Goal: Task Accomplishment & Management: Complete application form

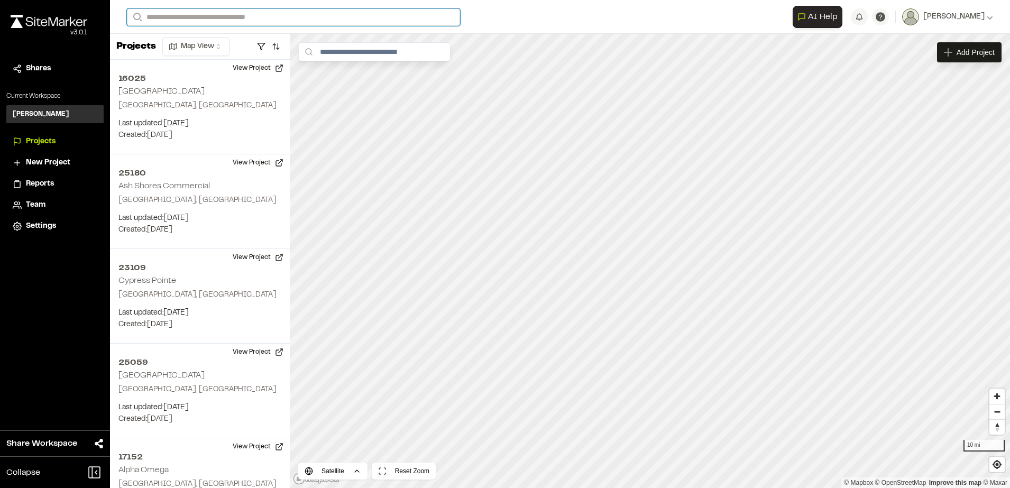
click at [210, 15] on input "Search" at bounding box center [293, 16] width 333 height 17
type input "**"
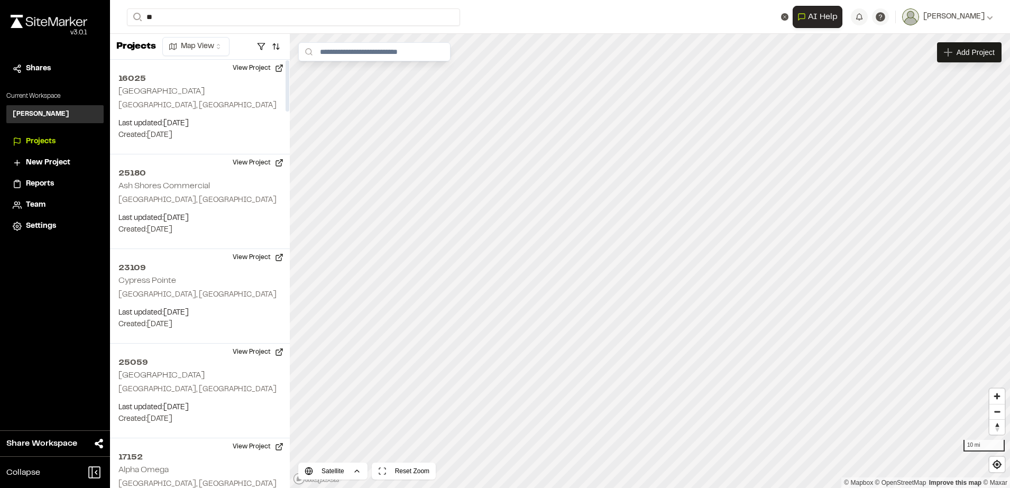
click at [170, 51] on p ", [GEOGRAPHIC_DATA]" at bounding box center [211, 55] width 155 height 12
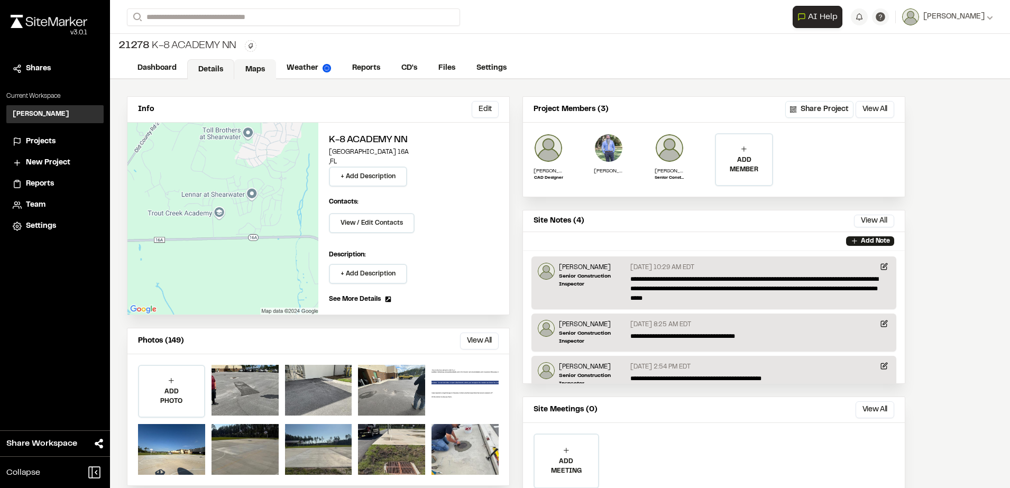
click at [263, 68] on link "Maps" at bounding box center [255, 69] width 42 height 20
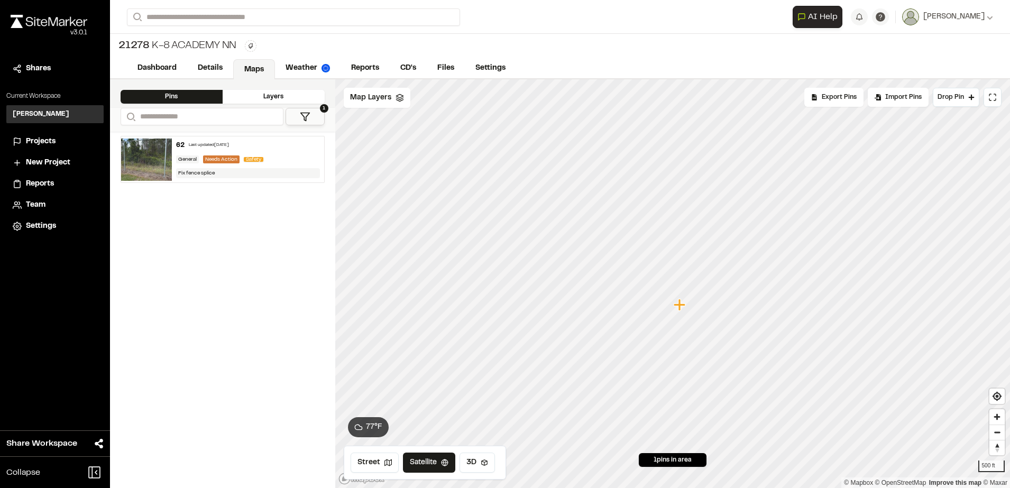
click at [295, 152] on div "62 Last updated [DATE] General Needs Action Safety Fix fence splice" at bounding box center [248, 159] width 152 height 46
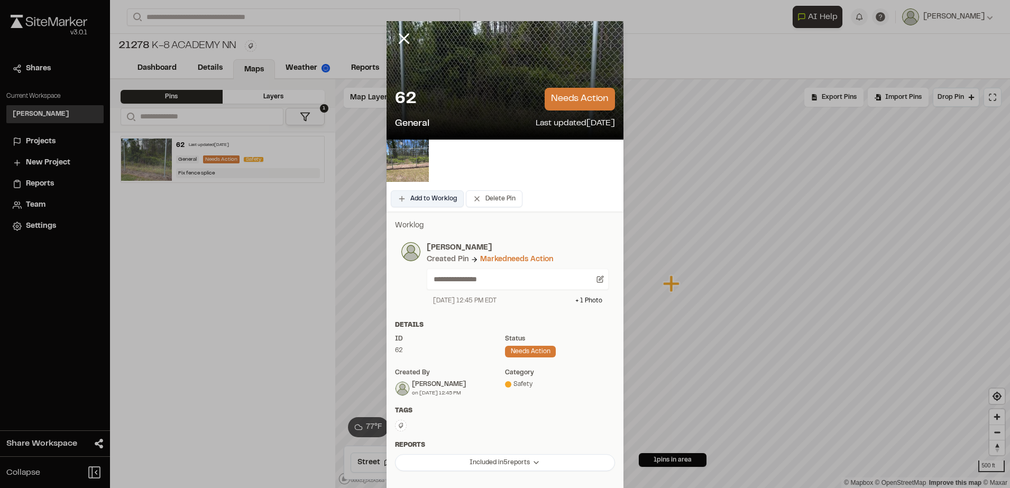
click at [427, 200] on button "Add to Worklog" at bounding box center [427, 198] width 73 height 17
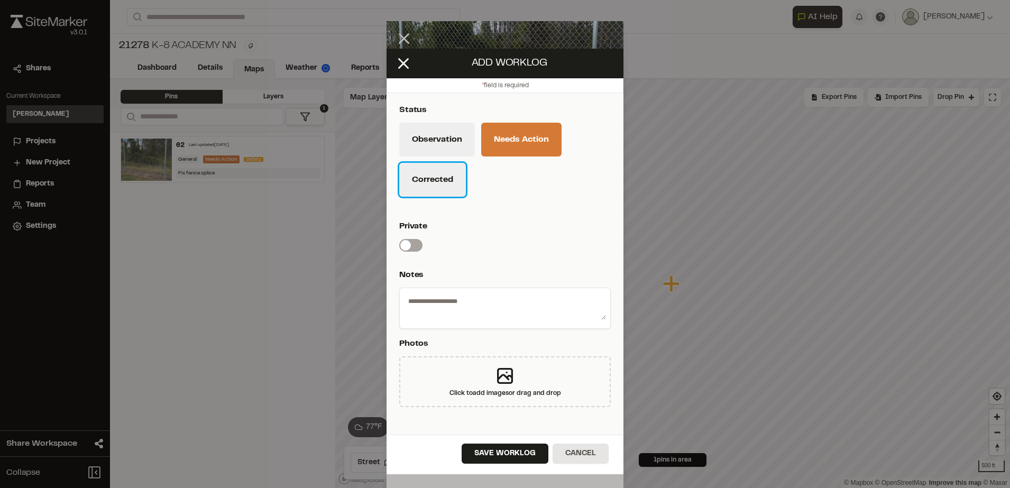
click at [431, 185] on button "Corrected" at bounding box center [432, 180] width 67 height 34
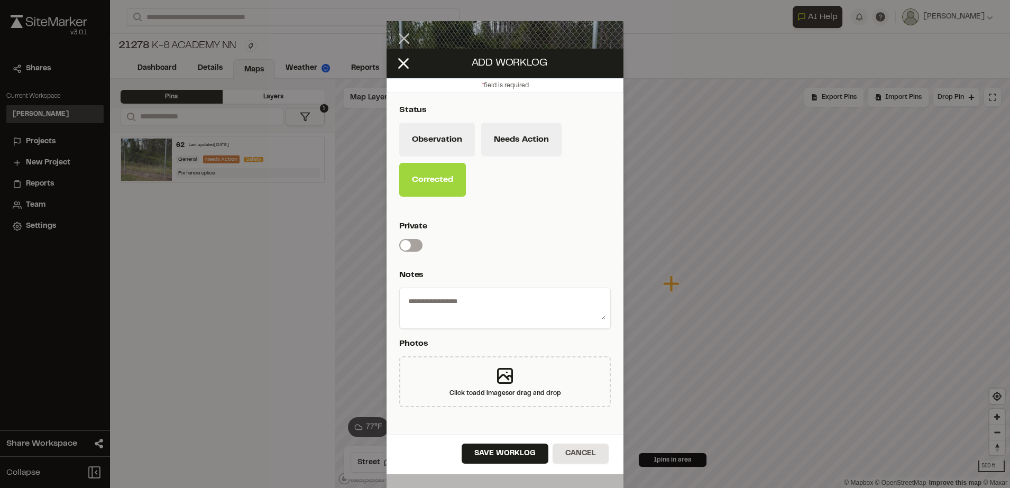
click at [430, 290] on div at bounding box center [504, 308] width 211 height 41
click at [428, 298] on textarea at bounding box center [505, 305] width 202 height 27
type textarea "**********"
click at [504, 375] on icon at bounding box center [504, 375] width 21 height 21
click at [498, 383] on icon at bounding box center [505, 376] width 14 height 14
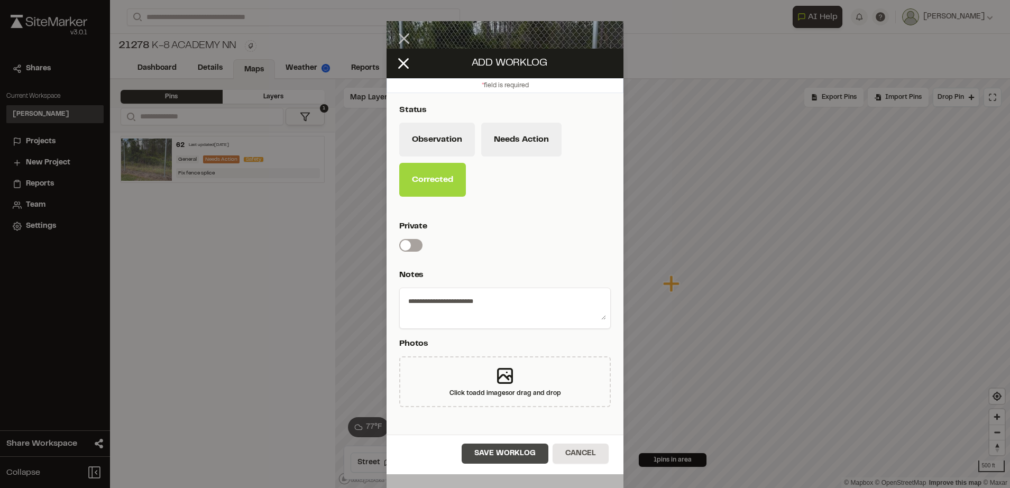
click at [505, 455] on button "Save Worklog" at bounding box center [505, 454] width 87 height 20
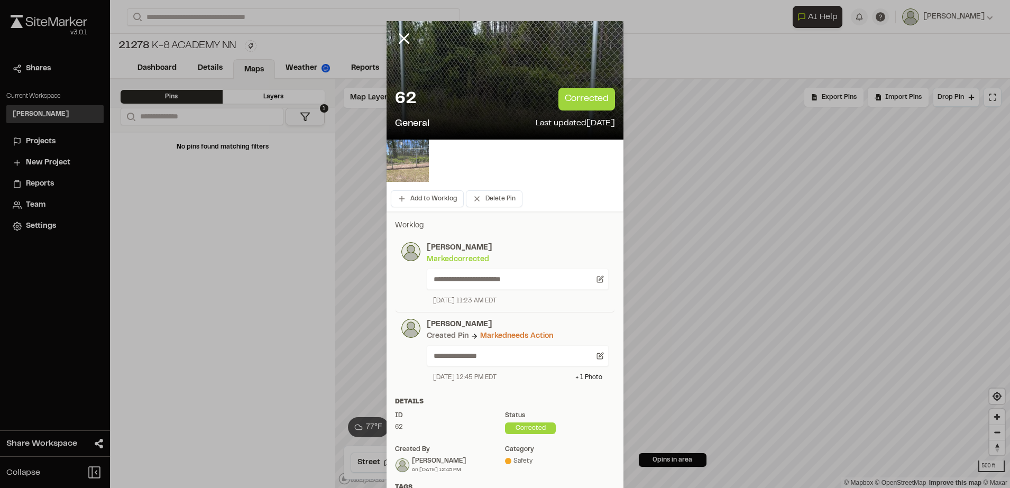
click at [403, 168] on img at bounding box center [407, 161] width 42 height 42
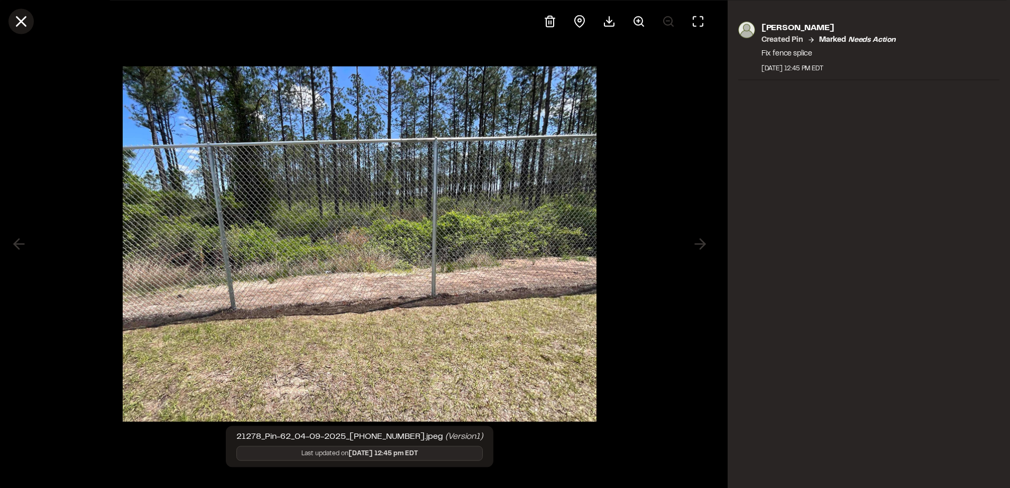
click at [17, 18] on icon at bounding box center [21, 21] width 18 height 18
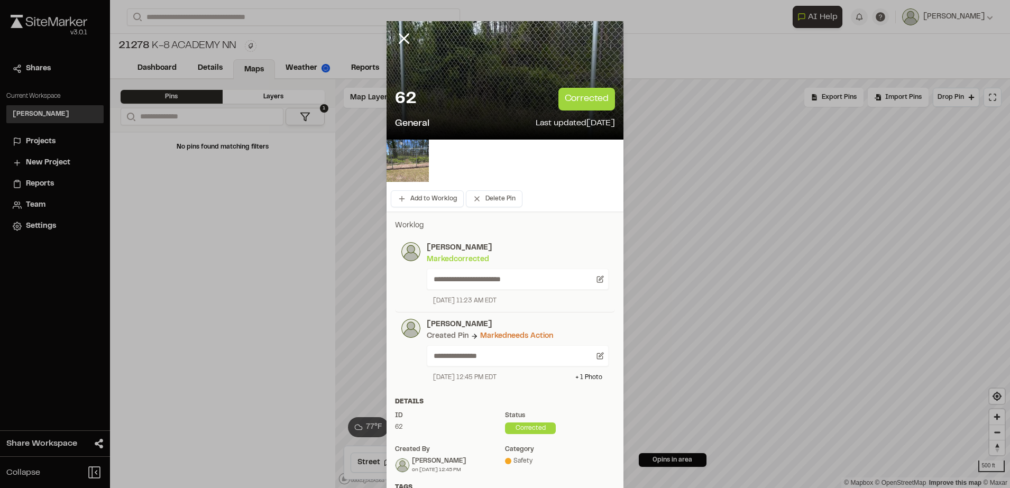
click at [538, 389] on div "**********" at bounding box center [504, 383] width 237 height 345
click at [599, 277] on icon at bounding box center [601, 278] width 4 height 4
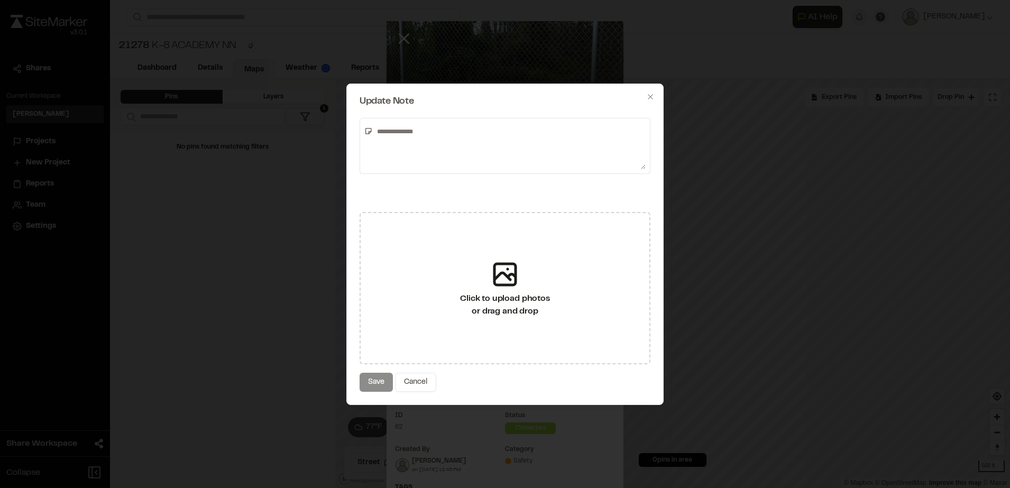
type textarea "**********"
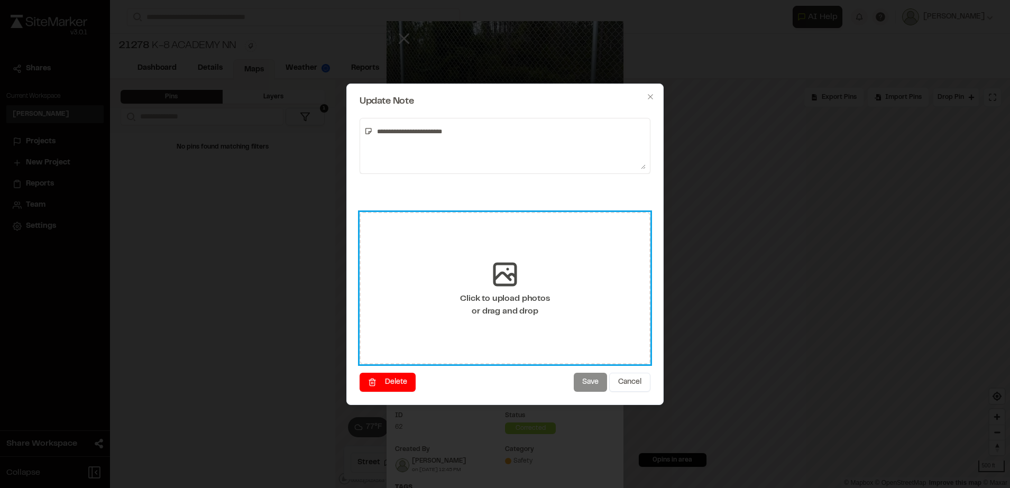
click at [511, 294] on div "Click to upload photos or drag and drop" at bounding box center [504, 304] width 89 height 25
click at [497, 273] on icon at bounding box center [505, 275] width 32 height 32
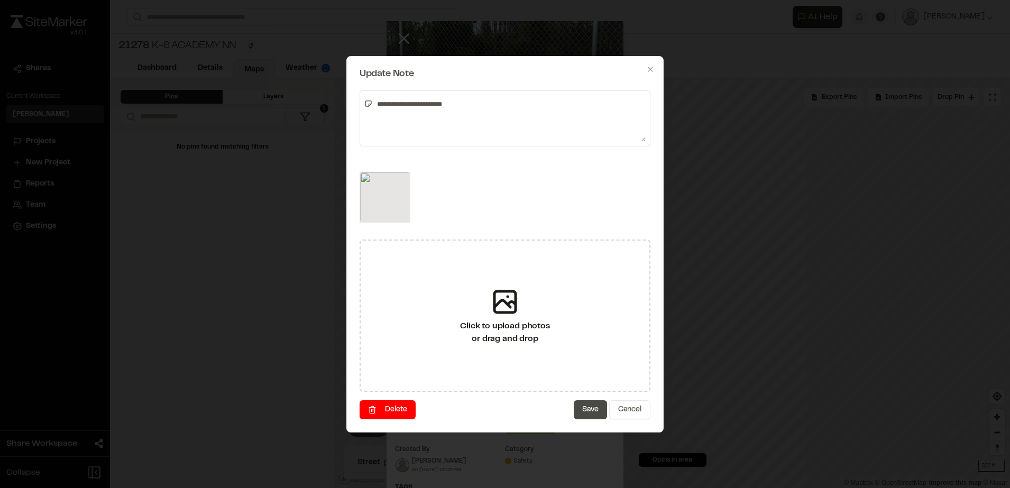
click at [584, 416] on button "Save" at bounding box center [590, 409] width 33 height 19
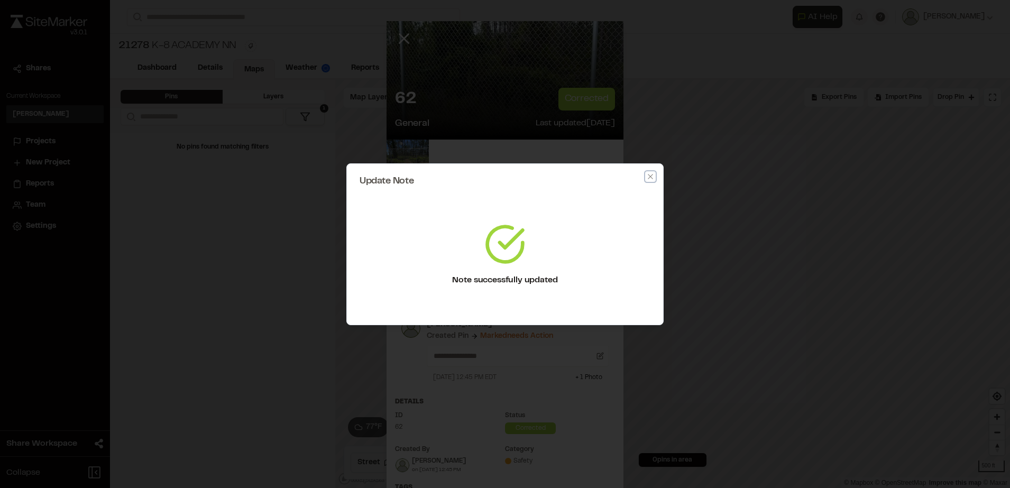
click at [648, 174] on div "Update Note Note successfully updated Confirm delete Not currently attached to …" at bounding box center [504, 244] width 317 height 162
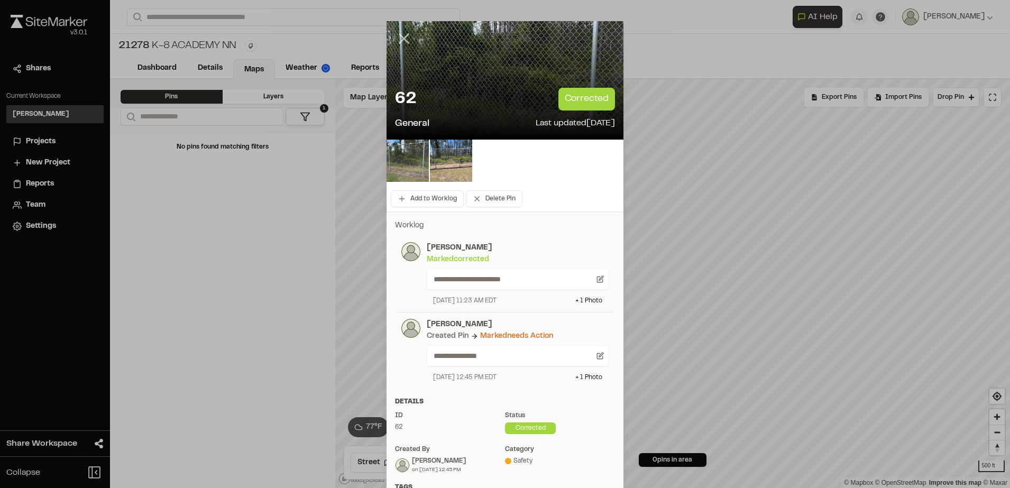
click at [395, 36] on icon at bounding box center [404, 39] width 18 height 18
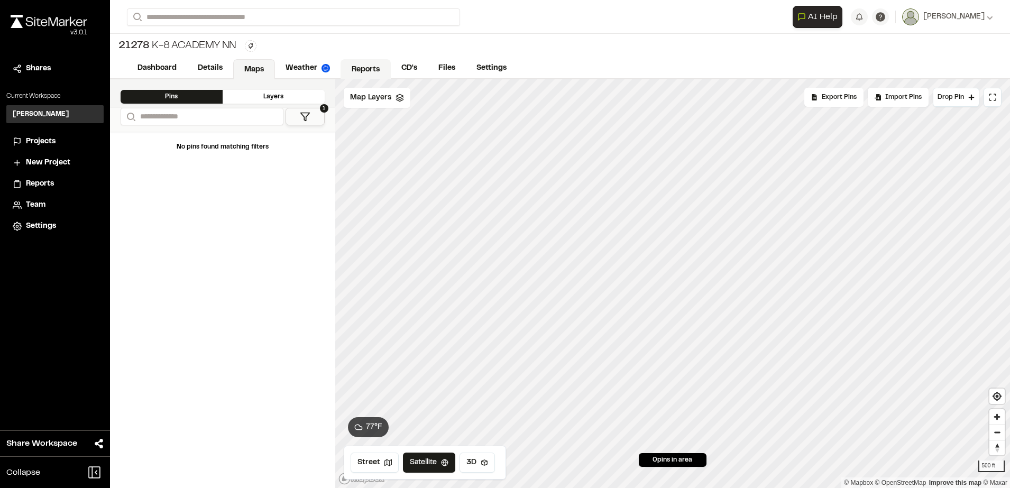
click at [353, 69] on link "Reports" at bounding box center [365, 69] width 50 height 20
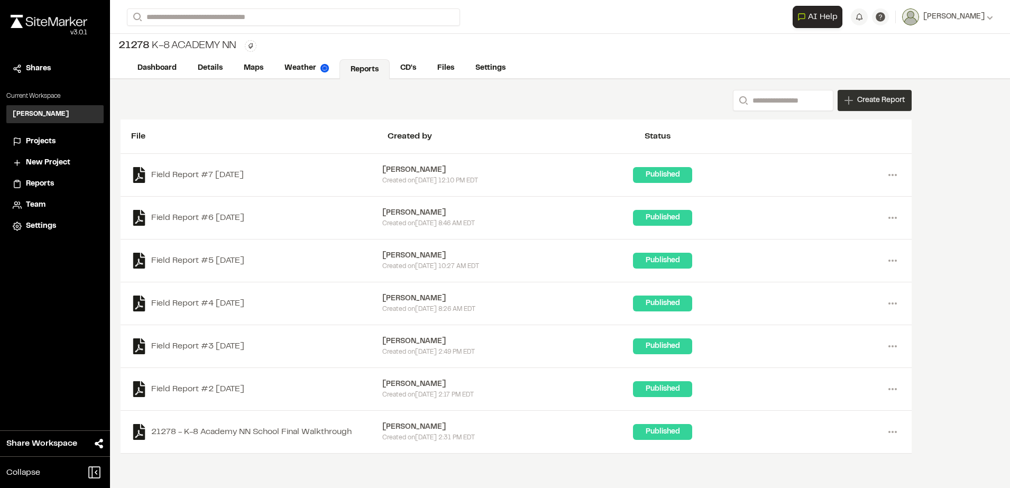
click at [846, 94] on div "Create Report" at bounding box center [874, 100] width 74 height 21
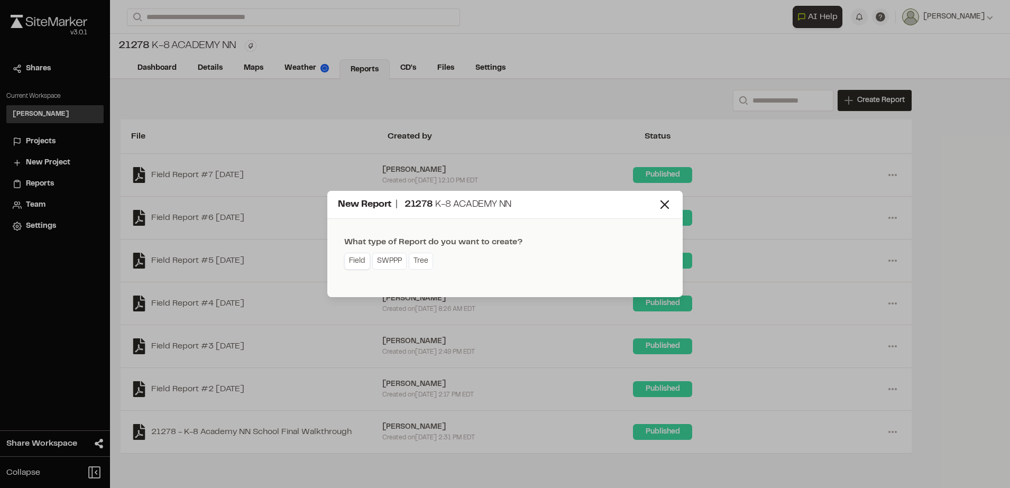
click at [362, 254] on link "Field" at bounding box center [357, 261] width 26 height 17
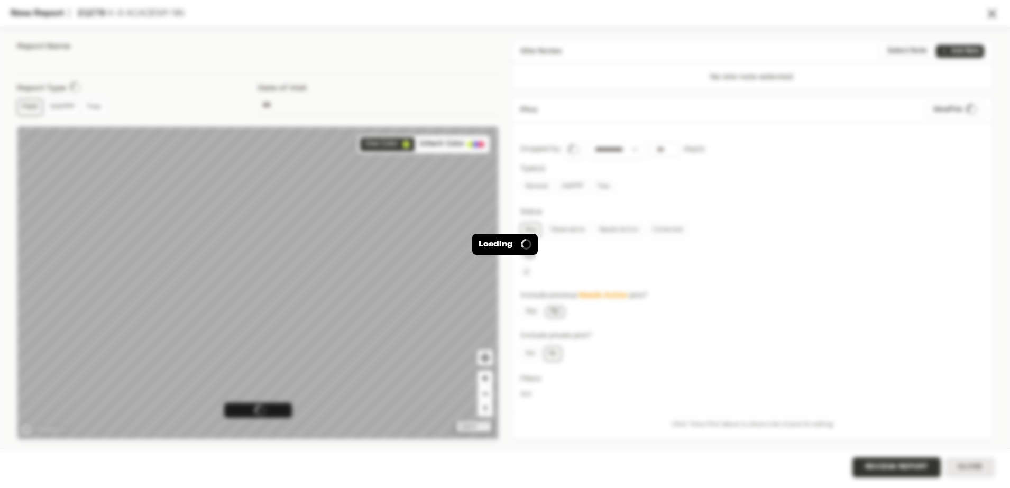
type input "**********"
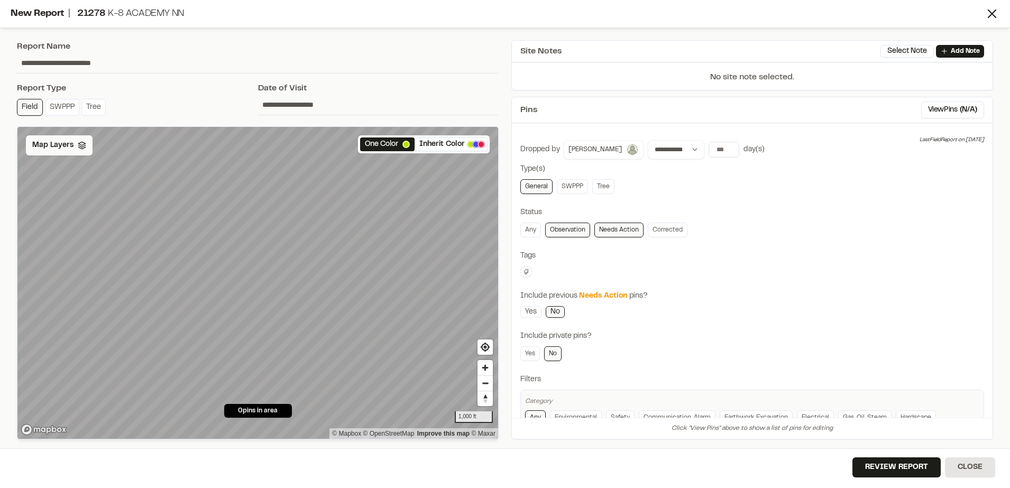
click at [78, 142] on icon at bounding box center [82, 145] width 8 height 8
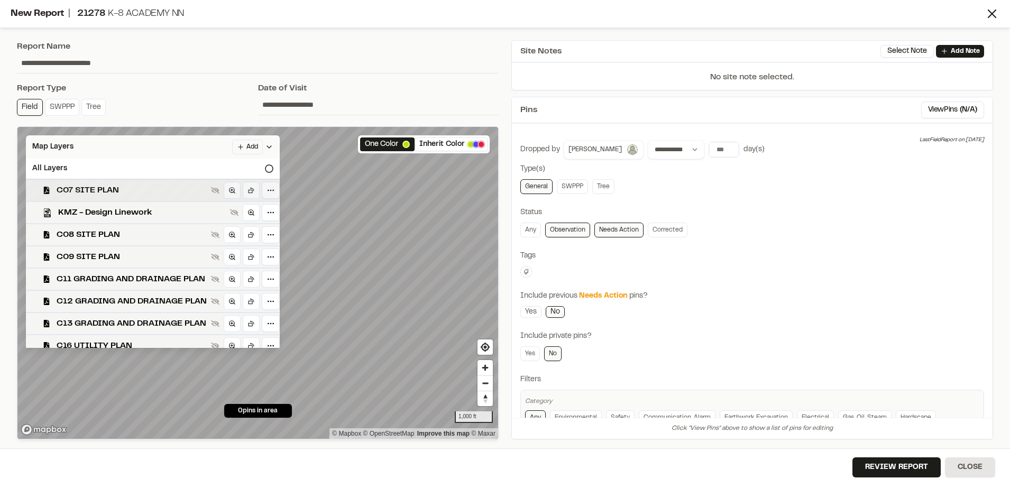
click at [96, 185] on span "C07 SITE PLAN" at bounding box center [132, 190] width 150 height 13
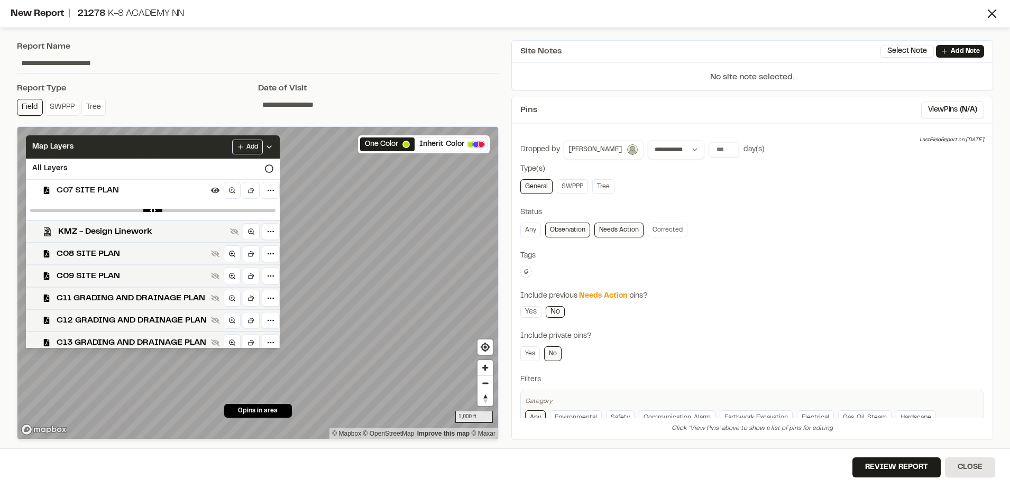
click at [137, 187] on span "C07 SITE PLAN" at bounding box center [132, 190] width 150 height 13
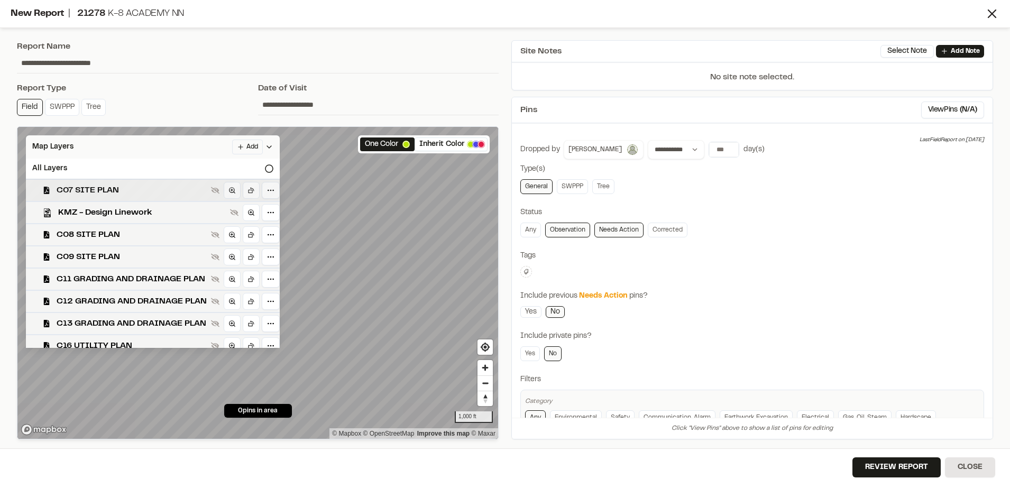
click at [97, 188] on span "C07 SITE PLAN" at bounding box center [132, 190] width 150 height 13
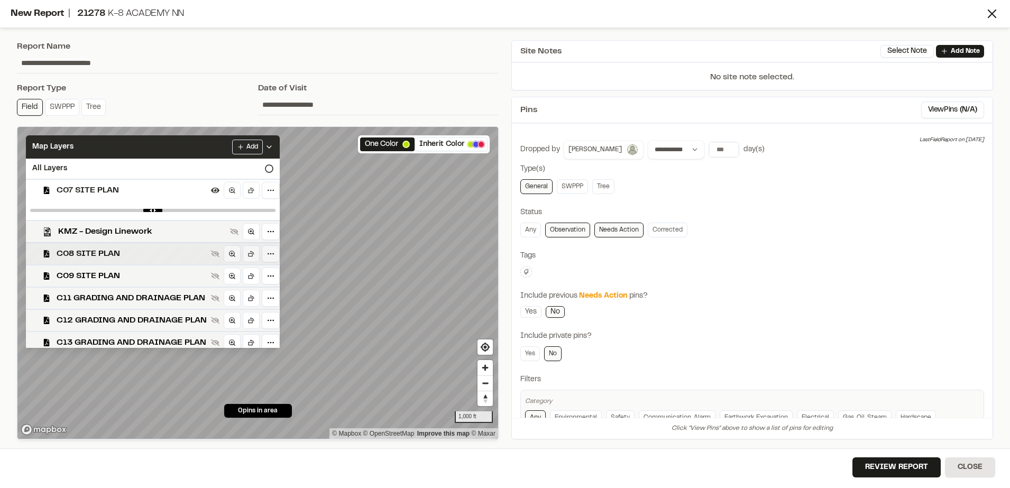
click at [97, 250] on span "C08 SITE PLAN" at bounding box center [132, 253] width 150 height 13
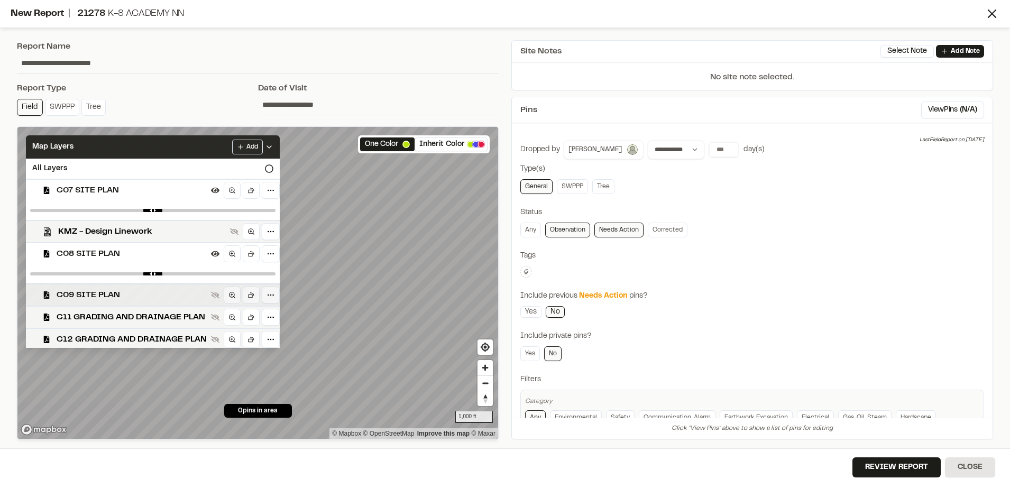
click at [100, 300] on span "C09 SITE PLAN" at bounding box center [132, 295] width 150 height 13
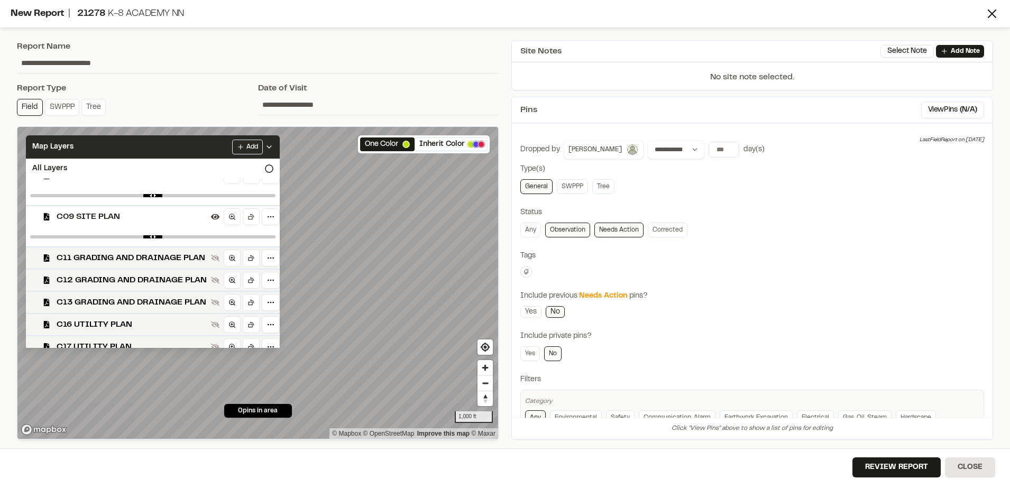
scroll to position [88, 0]
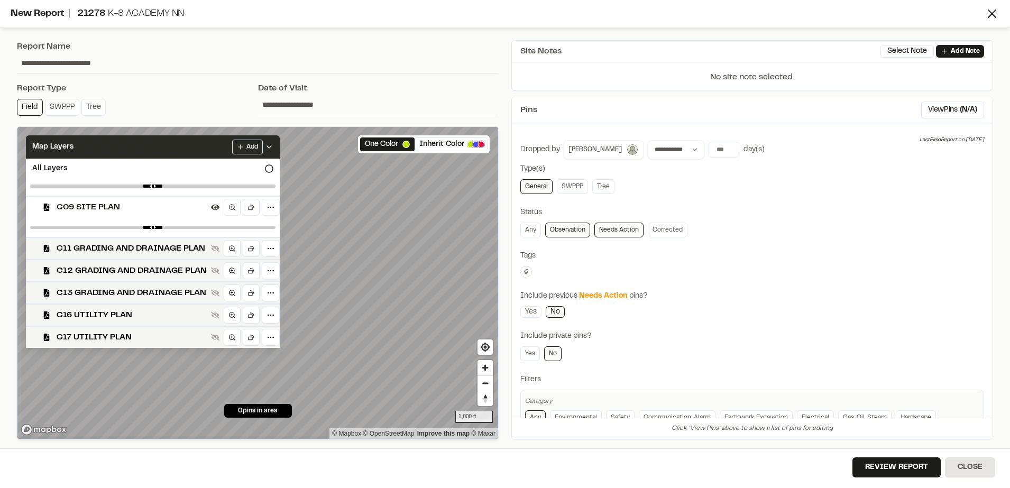
click at [273, 145] on icon at bounding box center [269, 147] width 8 height 8
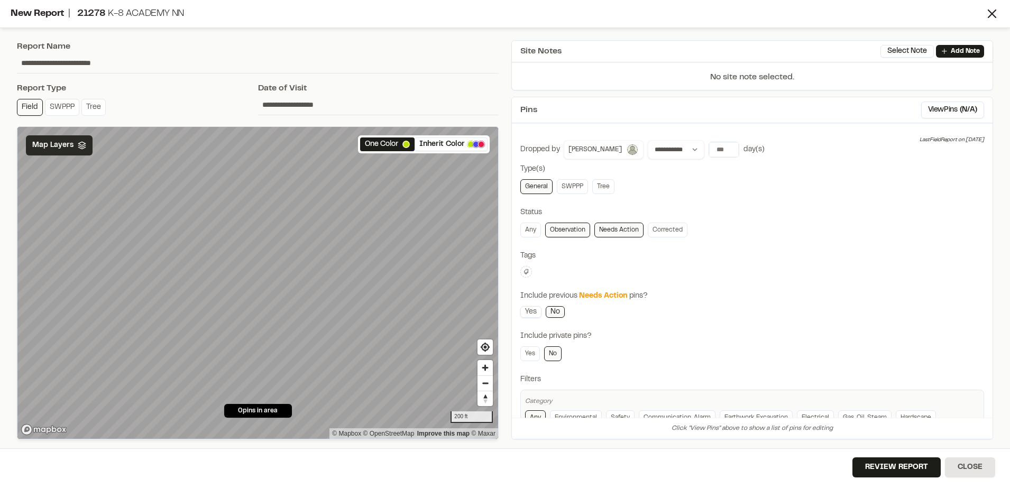
click at [535, 312] on link "Yes" at bounding box center [530, 312] width 21 height 12
click at [531, 225] on link "Any" at bounding box center [530, 230] width 21 height 15
click at [561, 227] on link "Observation" at bounding box center [567, 230] width 45 height 15
click at [534, 229] on link "Any" at bounding box center [530, 230] width 21 height 15
click at [672, 228] on link "Corrected" at bounding box center [668, 230] width 40 height 15
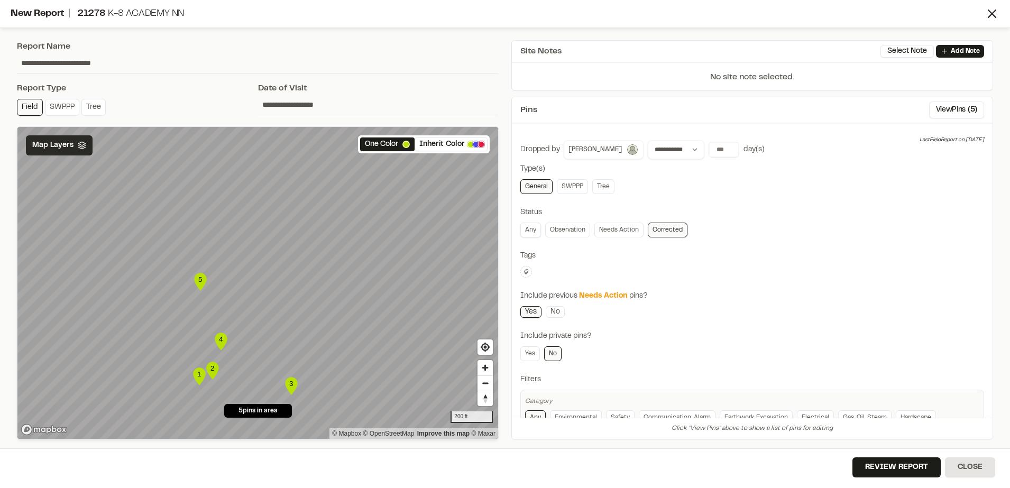
click at [524, 227] on link "Any" at bounding box center [530, 230] width 21 height 15
click at [776, 73] on p "No site note selected." at bounding box center [752, 80] width 481 height 19
click at [945, 51] on icon at bounding box center [944, 51] width 5 height 5
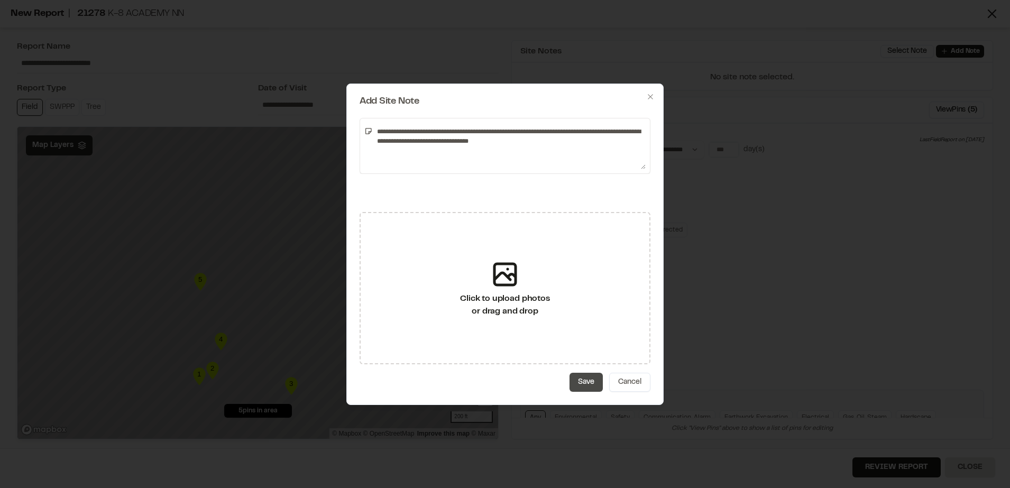
type textarea "**********"
click at [581, 375] on button "Save" at bounding box center [585, 382] width 33 height 19
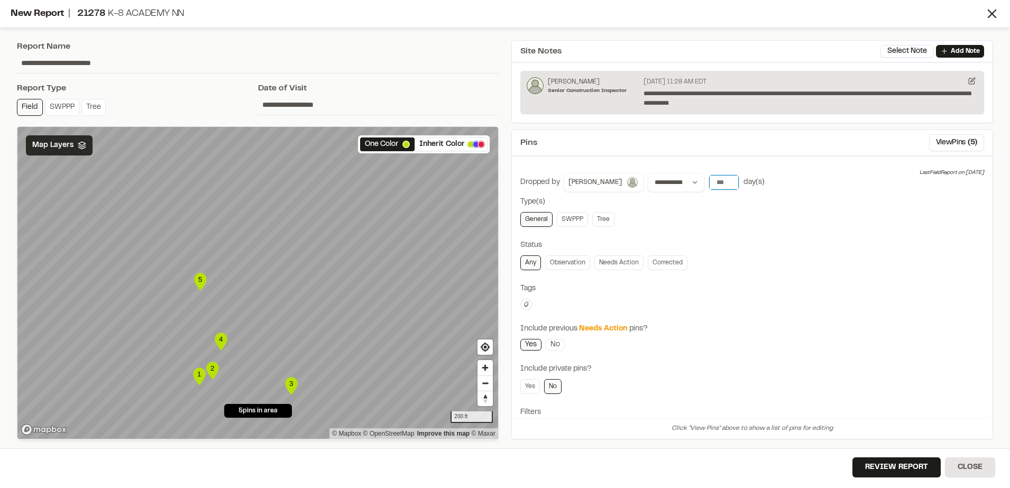
click at [716, 180] on input "number" at bounding box center [724, 182] width 30 height 15
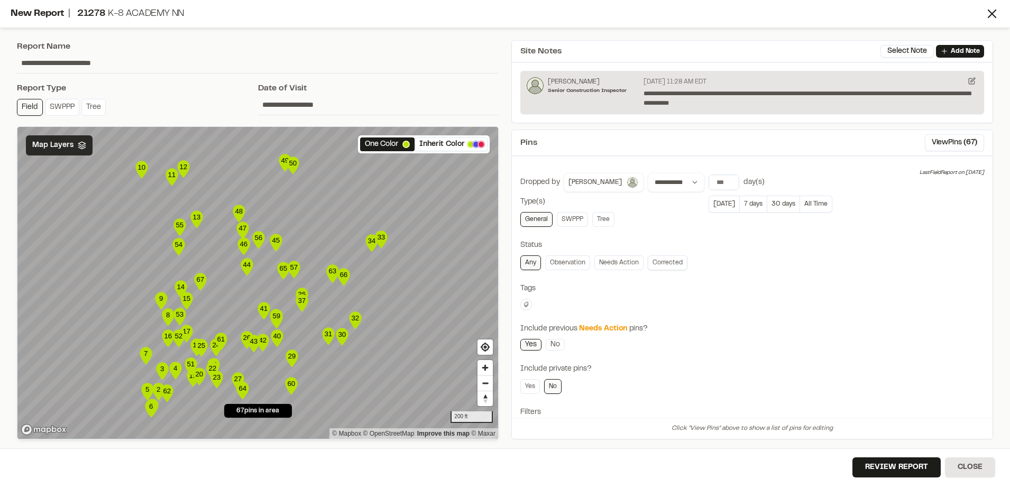
click at [663, 264] on link "Corrected" at bounding box center [668, 262] width 40 height 15
click at [715, 178] on input "*****" at bounding box center [724, 182] width 30 height 15
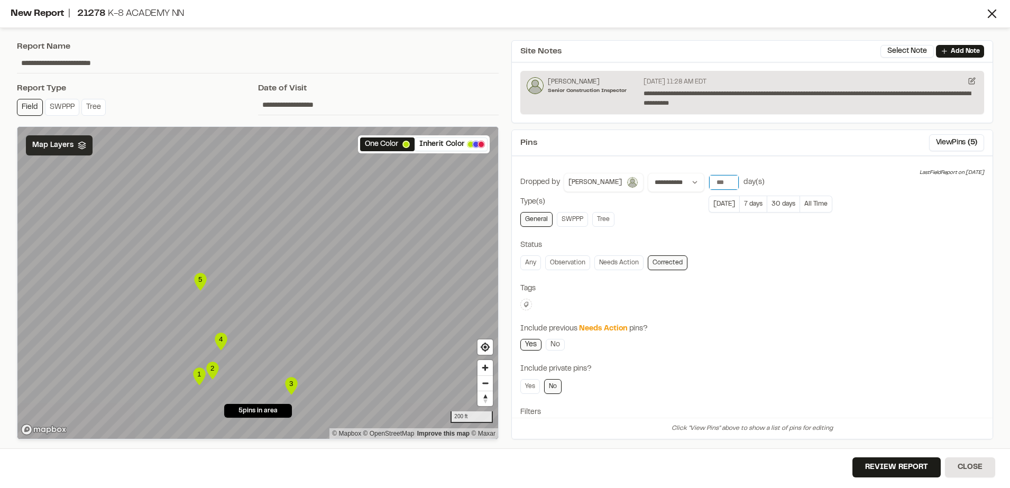
type input "***"
click at [796, 356] on div "**********" at bounding box center [752, 329] width 464 height 313
click at [524, 259] on link "Any" at bounding box center [530, 262] width 21 height 15
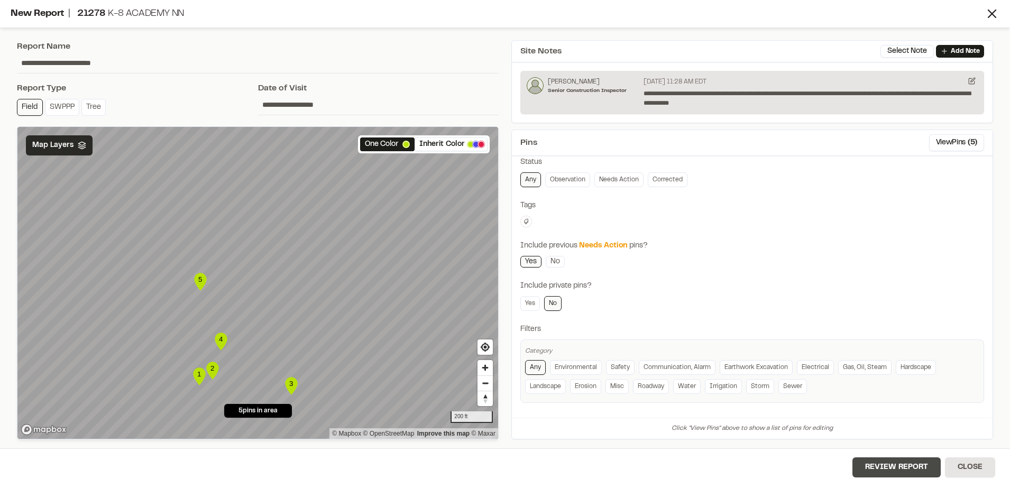
click at [877, 459] on button "Review Report" at bounding box center [896, 467] width 88 height 20
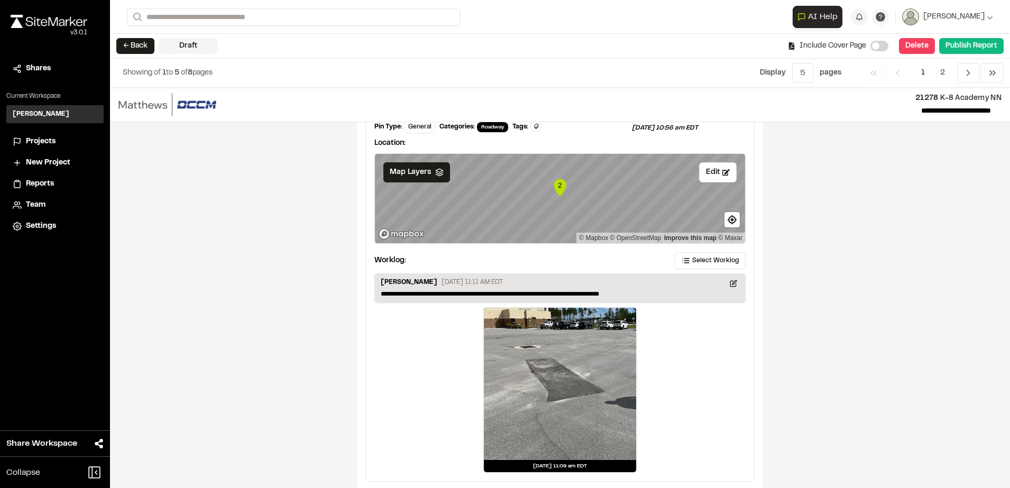
scroll to position [1551, 0]
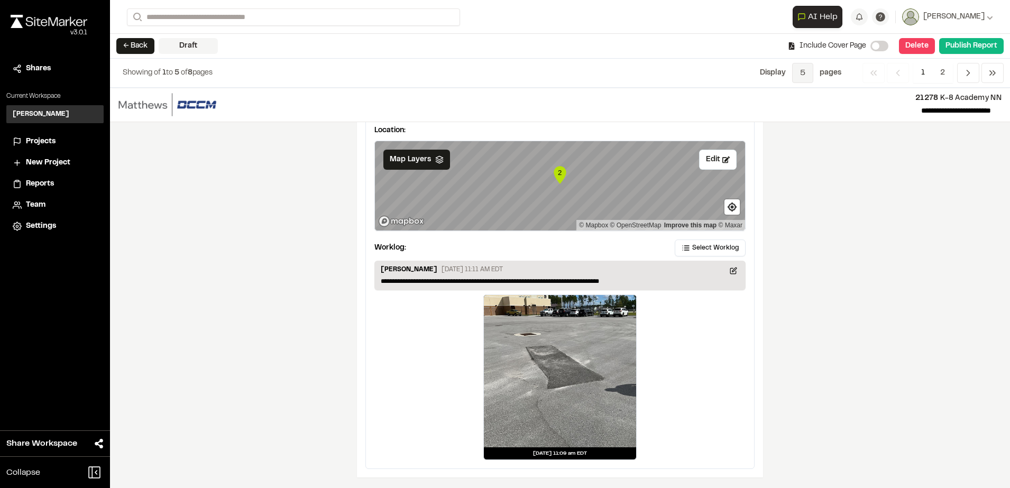
click at [801, 80] on span "5" at bounding box center [802, 73] width 21 height 20
click at [804, 131] on span "All" at bounding box center [795, 129] width 92 height 16
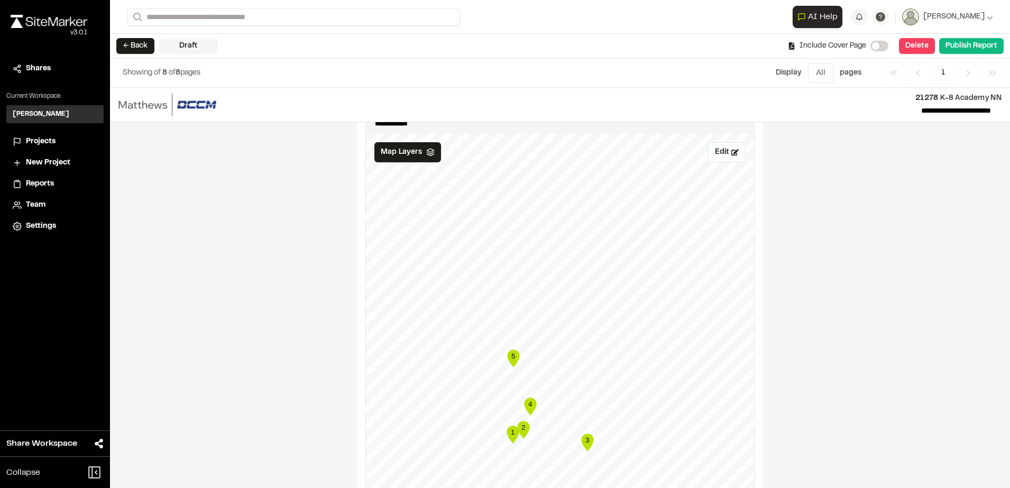
scroll to position [578, 0]
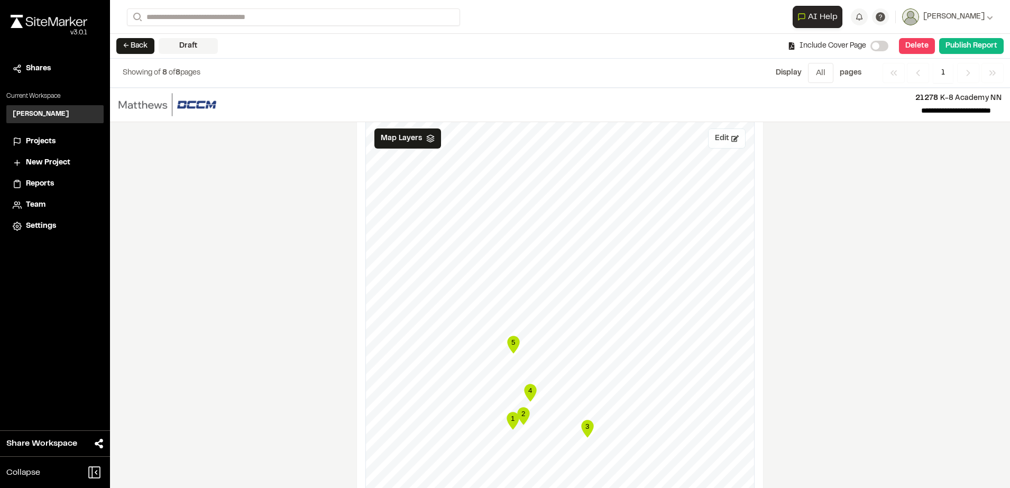
click at [717, 140] on button "Edit" at bounding box center [727, 138] width 38 height 20
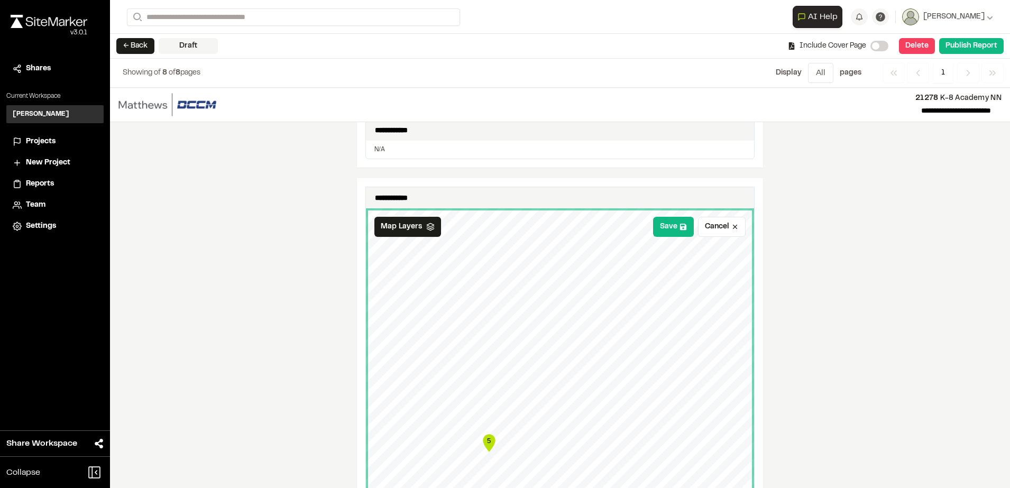
scroll to position [499, 0]
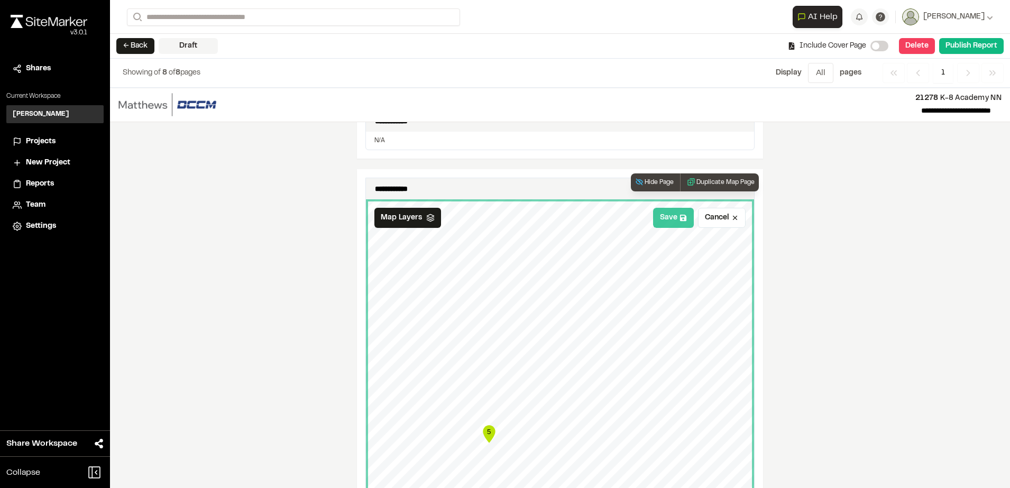
click at [672, 222] on button "Save" at bounding box center [673, 218] width 41 height 20
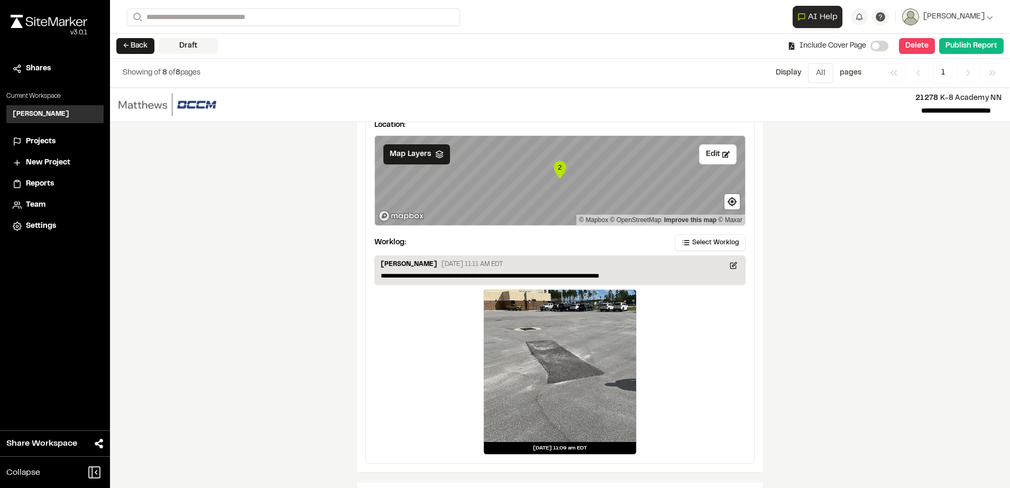
scroll to position [1573, 0]
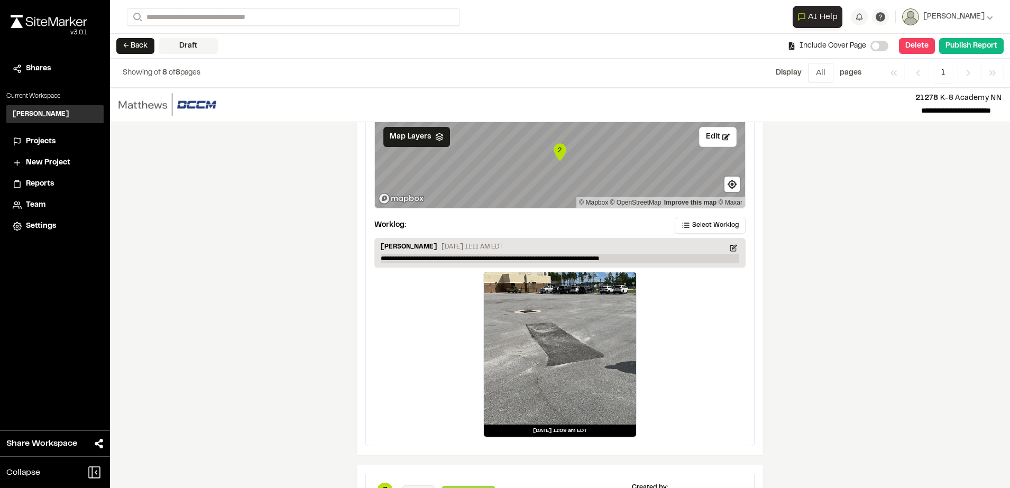
click at [620, 257] on p "**********" at bounding box center [560, 259] width 358 height 10
click at [623, 259] on p "**********" at bounding box center [560, 259] width 358 height 10
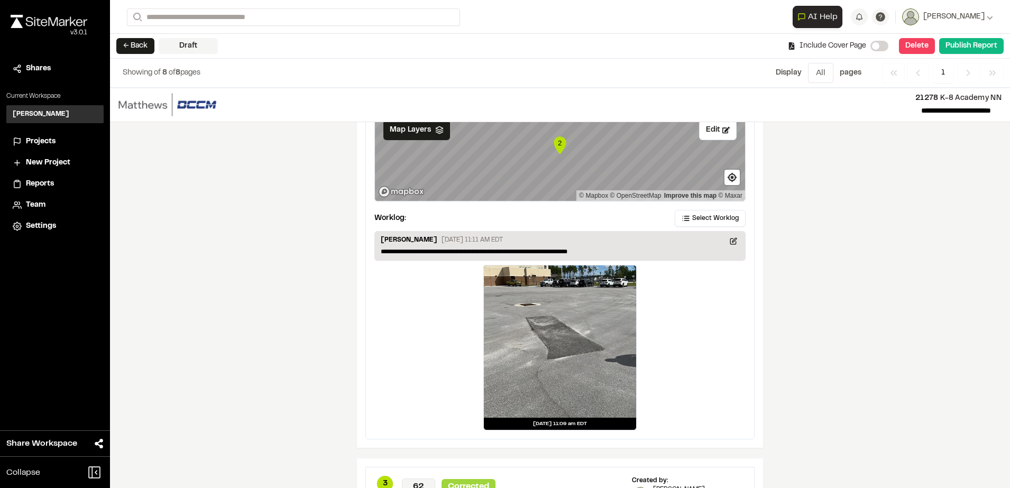
scroll to position [1534, 0]
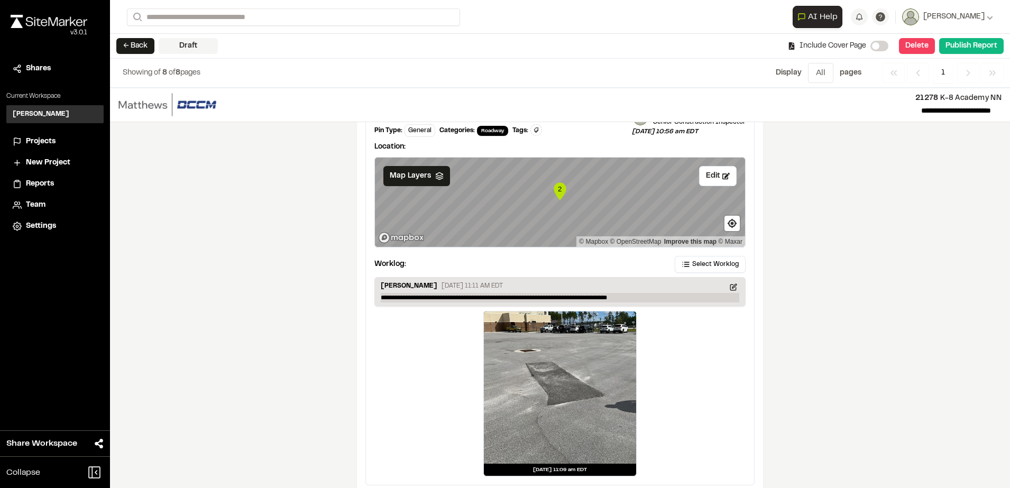
click at [627, 297] on p "**********" at bounding box center [560, 298] width 358 height 10
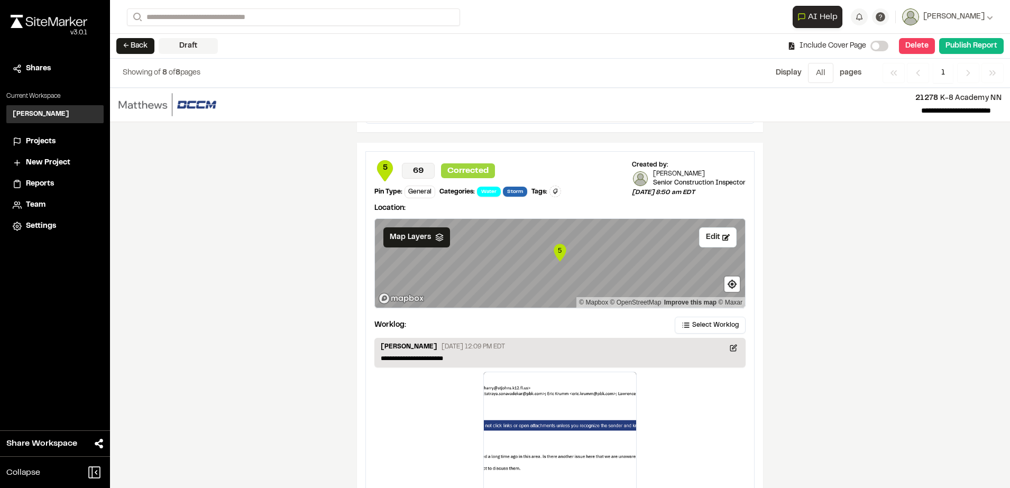
scroll to position [2818, 0]
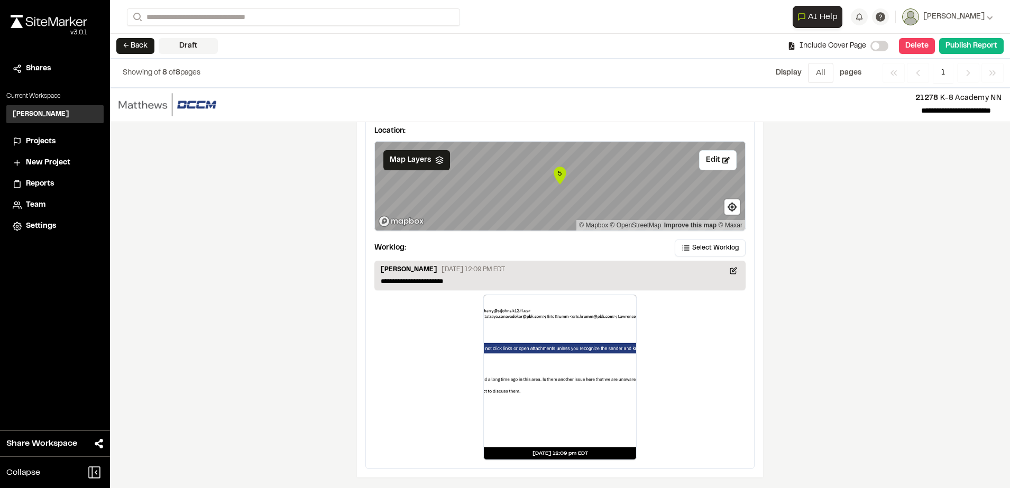
click at [536, 417] on div at bounding box center [560, 371] width 152 height 152
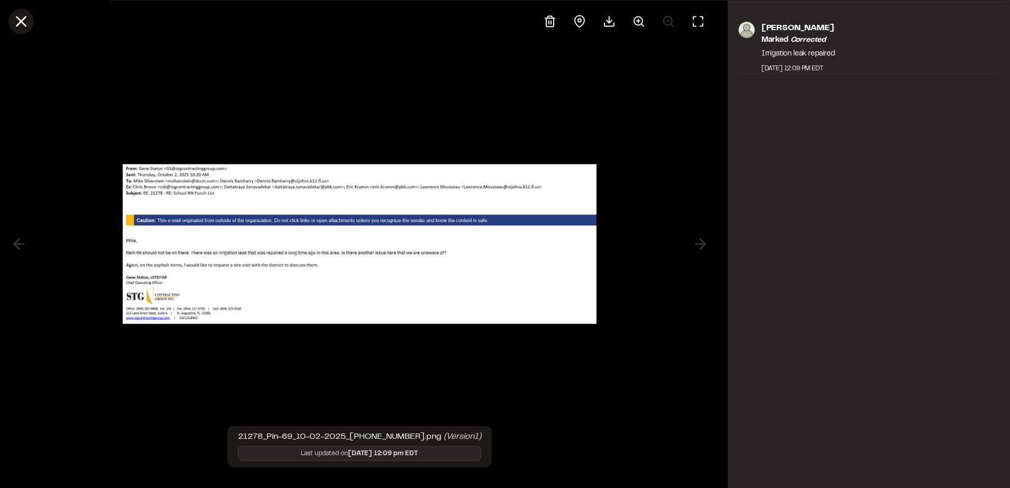
click at [24, 24] on line at bounding box center [21, 21] width 9 height 9
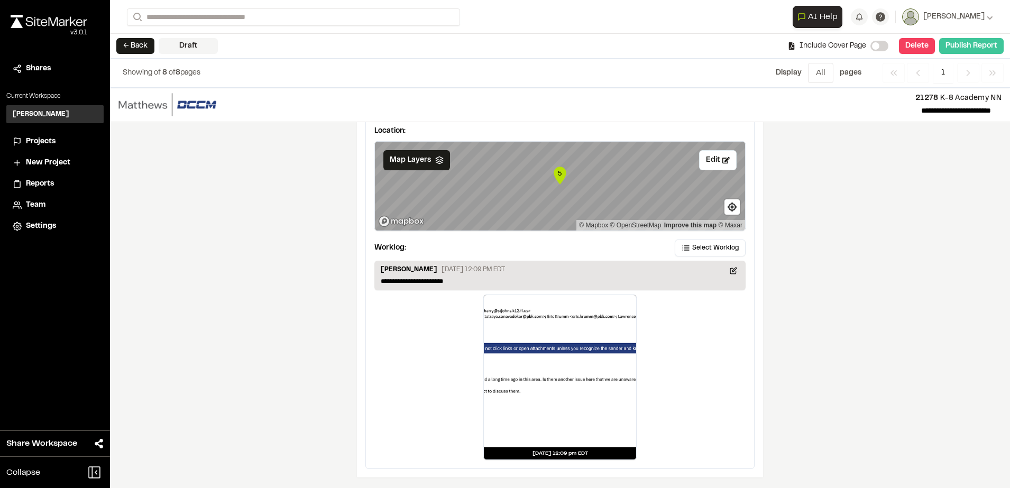
click at [961, 42] on button "Publish Report" at bounding box center [971, 46] width 64 height 16
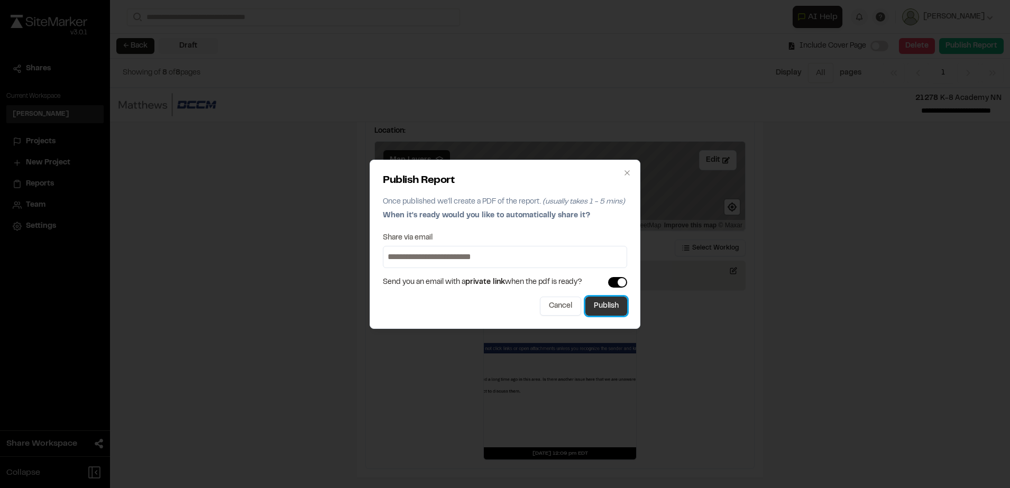
click at [602, 303] on button "Publish" at bounding box center [606, 306] width 42 height 19
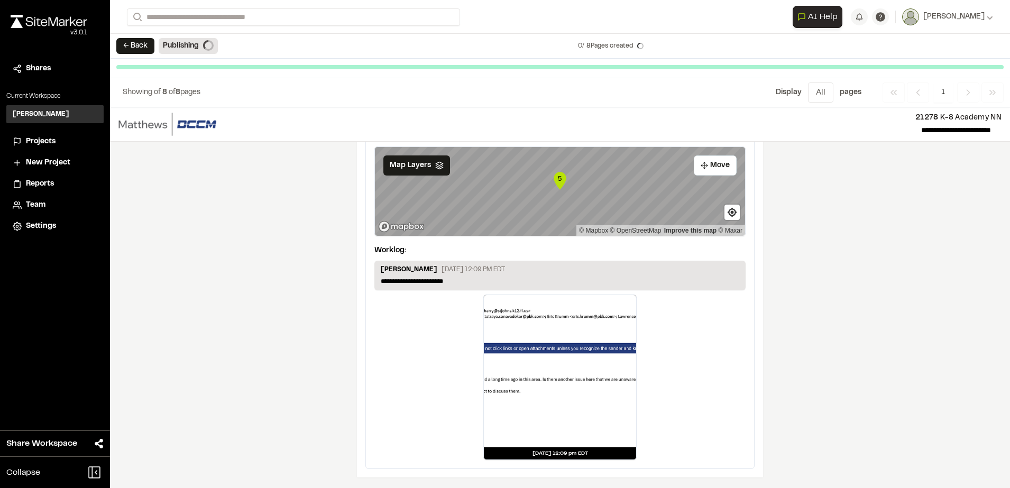
scroll to position [2789, 0]
